Goal: Information Seeking & Learning: Learn about a topic

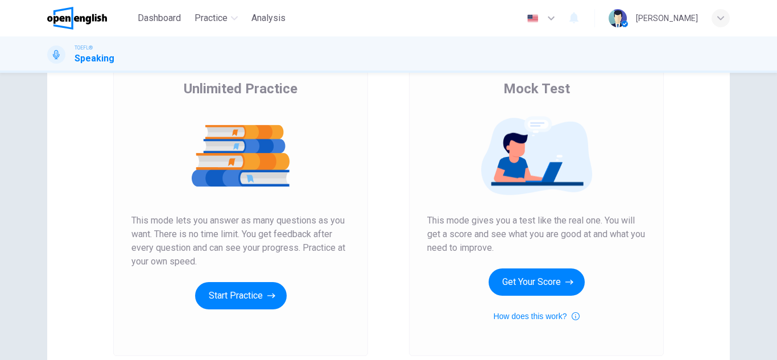
scroll to position [92, 0]
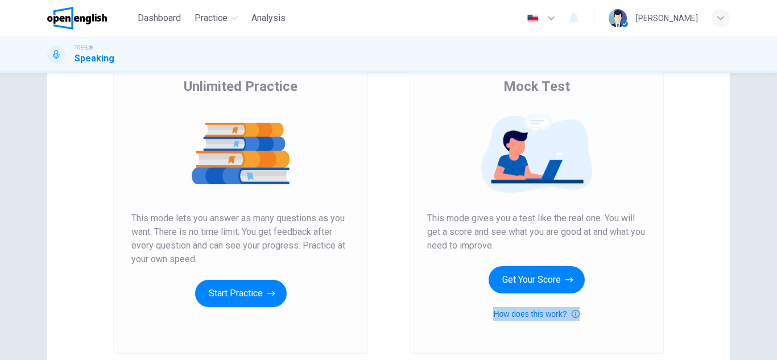
click at [502, 316] on button "How does this work?" at bounding box center [536, 314] width 86 height 14
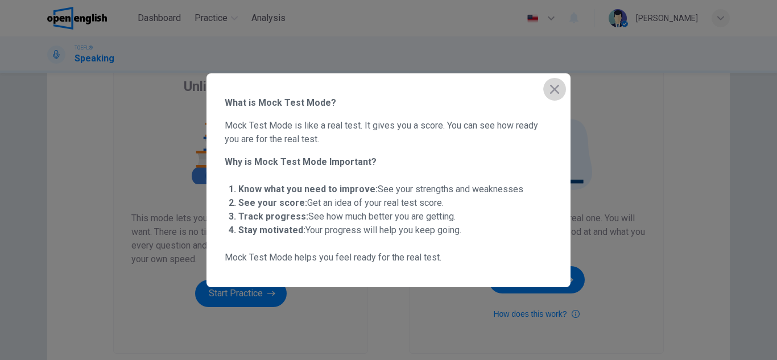
click at [556, 92] on icon "button" at bounding box center [555, 90] width 14 height 14
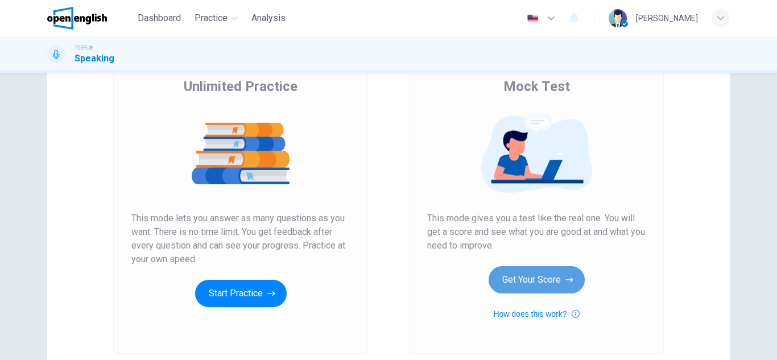
click at [528, 278] on button "Get Your Score" at bounding box center [537, 279] width 96 height 27
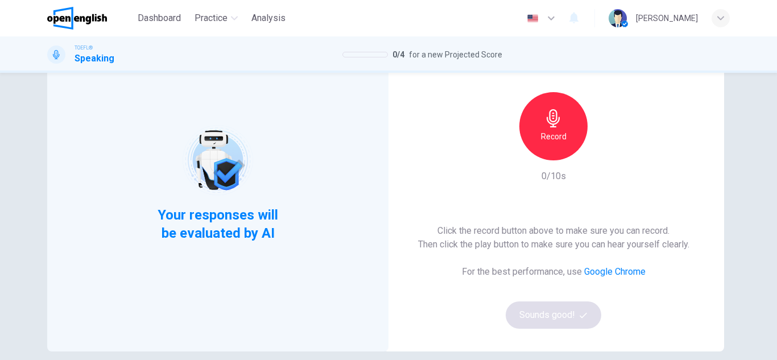
scroll to position [84, 0]
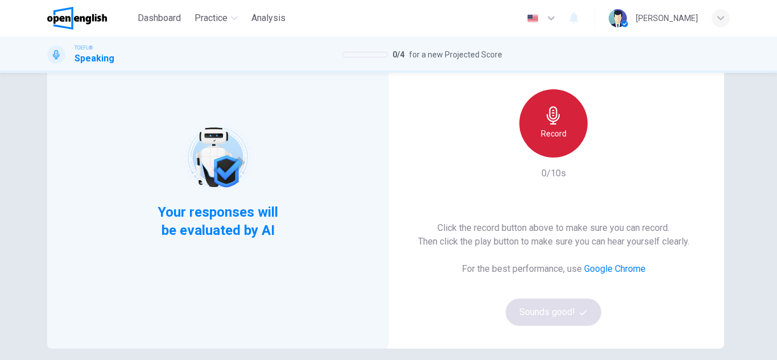
click at [561, 135] on h6 "Record" at bounding box center [554, 134] width 26 height 14
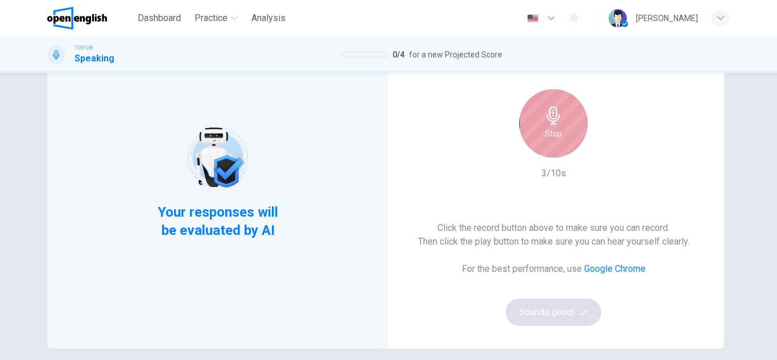
click at [561, 135] on div "Stop" at bounding box center [554, 123] width 68 height 68
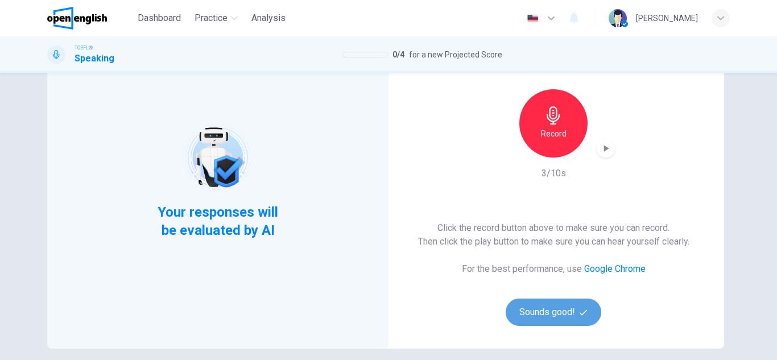
click at [531, 309] on button "Sounds good!" at bounding box center [554, 312] width 96 height 27
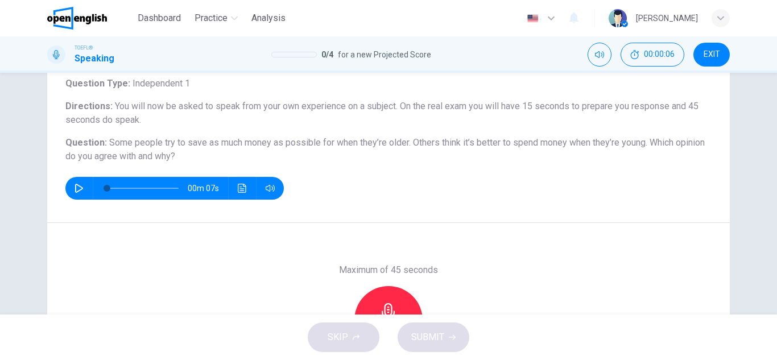
scroll to position [72, 0]
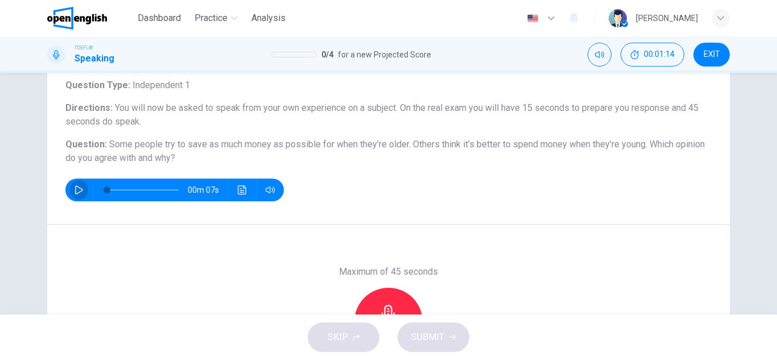
click at [71, 189] on button "button" at bounding box center [79, 190] width 18 height 23
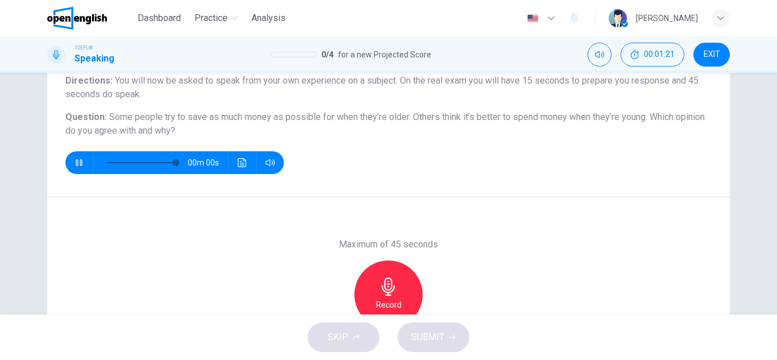
type input "*"
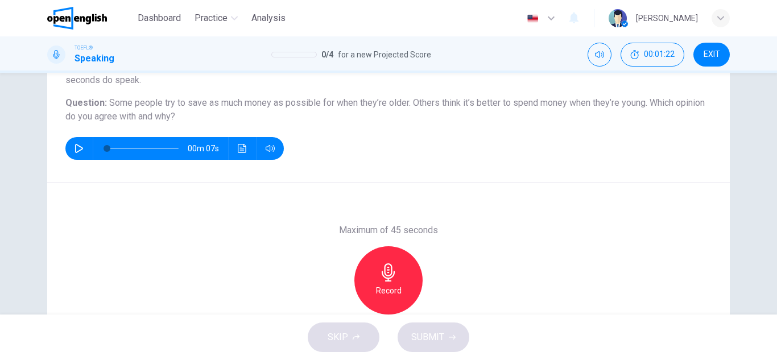
scroll to position [114, 0]
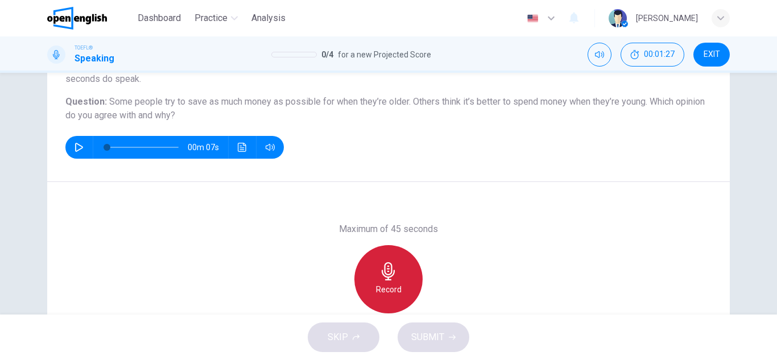
click at [385, 279] on icon "button" at bounding box center [389, 271] width 18 height 18
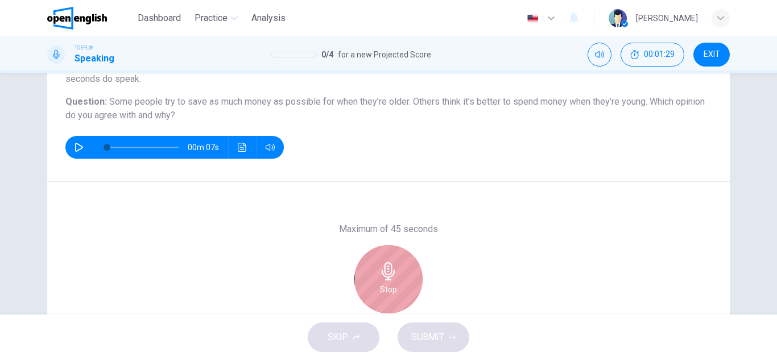
click at [385, 279] on icon "button" at bounding box center [389, 271] width 18 height 18
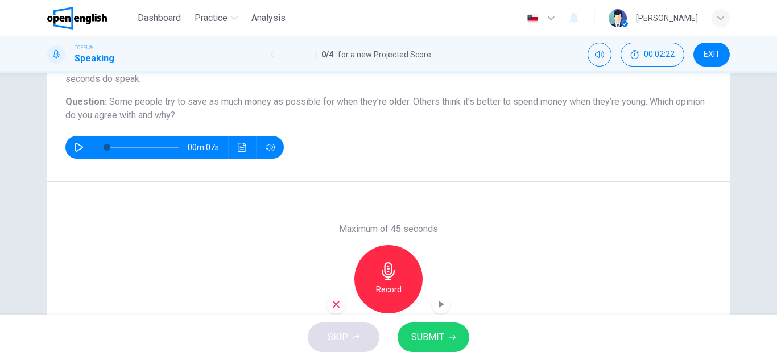
click at [385, 279] on icon "button" at bounding box center [389, 271] width 18 height 18
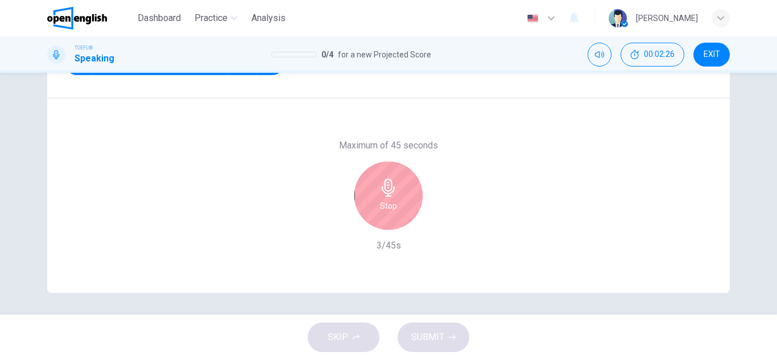
scroll to position [199, 0]
drag, startPoint x: 771, startPoint y: 234, endPoint x: 770, endPoint y: 252, distance: 17.1
click at [770, 252] on div "Question 1 Question Type : Independent 1 Directions : You will now be asked to …" at bounding box center [388, 194] width 777 height 242
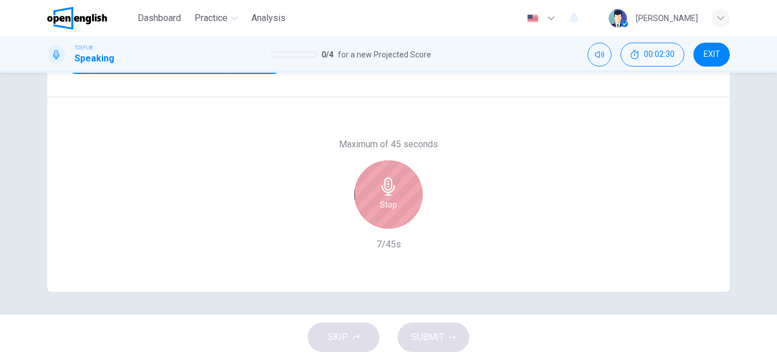
click at [383, 177] on div "Stop" at bounding box center [389, 194] width 68 height 68
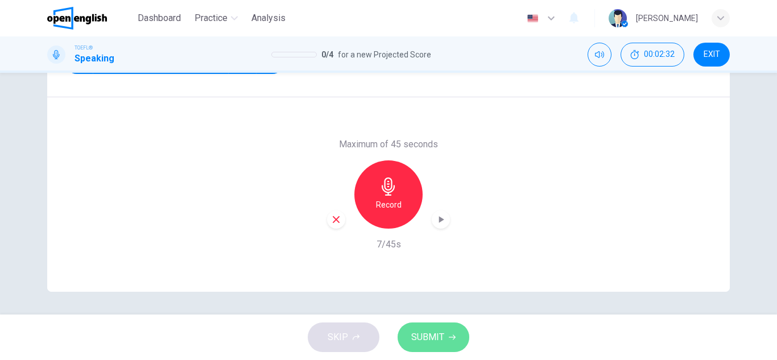
click at [425, 340] on span "SUBMIT" at bounding box center [427, 337] width 33 height 16
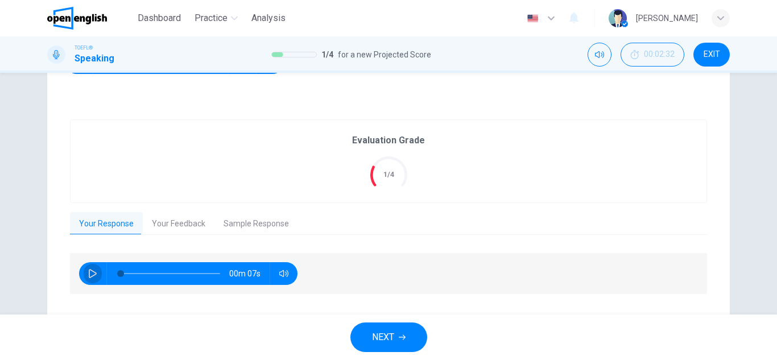
click at [93, 274] on icon "button" at bounding box center [93, 273] width 8 height 9
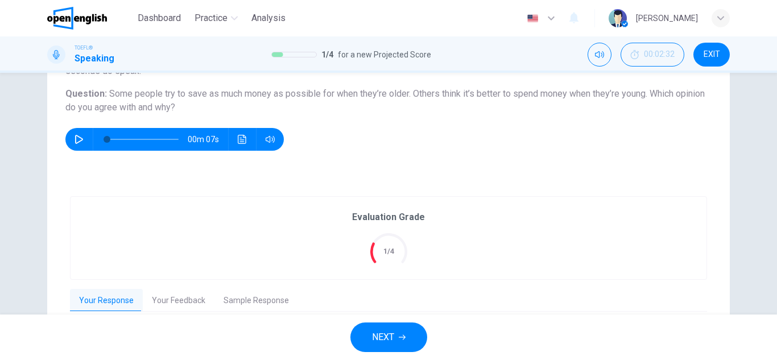
scroll to position [119, 0]
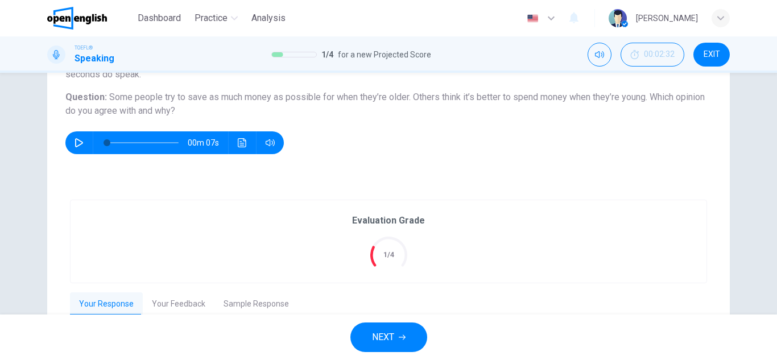
type input "*"
click at [74, 137] on button "button" at bounding box center [79, 142] width 18 height 23
click at [165, 307] on button "Your Feedback" at bounding box center [179, 304] width 72 height 24
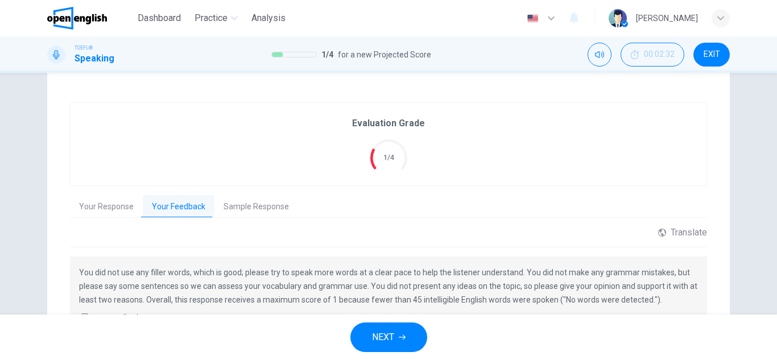
scroll to position [232, 0]
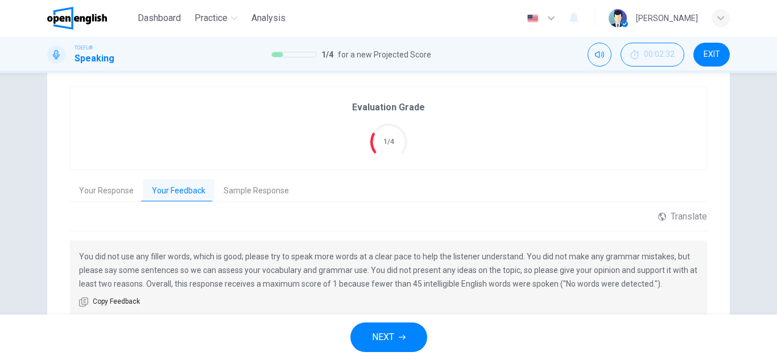
type input "*"
